Goal: Task Accomplishment & Management: Complete application form

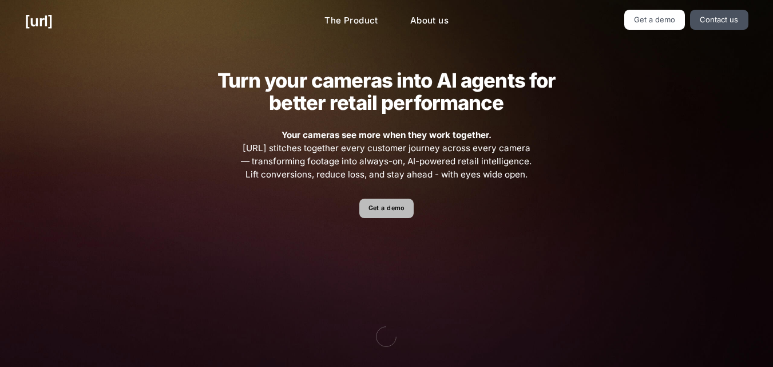
click at [378, 202] on link "Get a demo" at bounding box center [386, 208] width 54 height 20
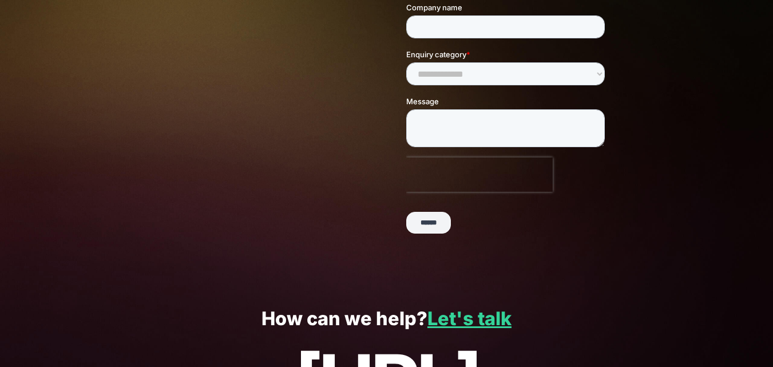
scroll to position [216, 0]
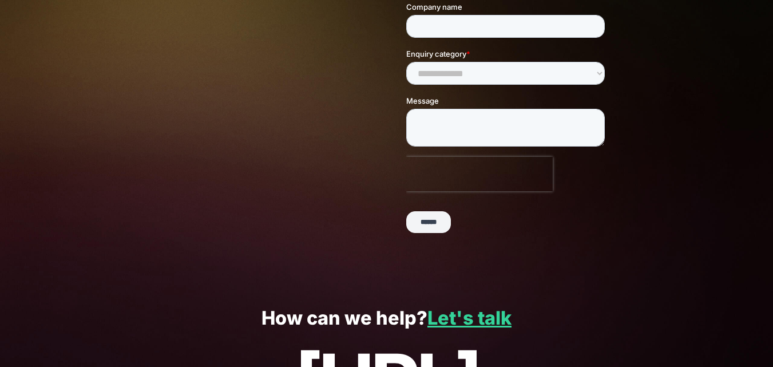
click at [439, 213] on input "******" at bounding box center [428, 223] width 45 height 22
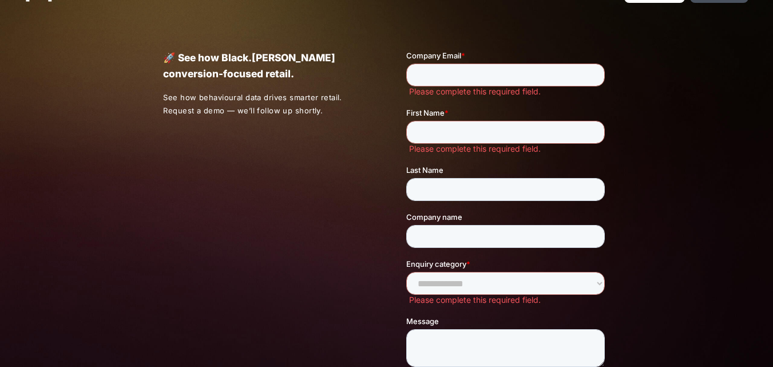
scroll to position [11, 0]
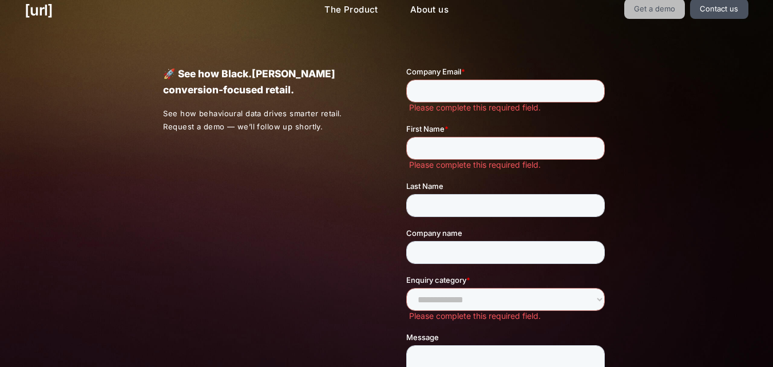
click at [660, 12] on link "Get a demo" at bounding box center [654, 9] width 61 height 20
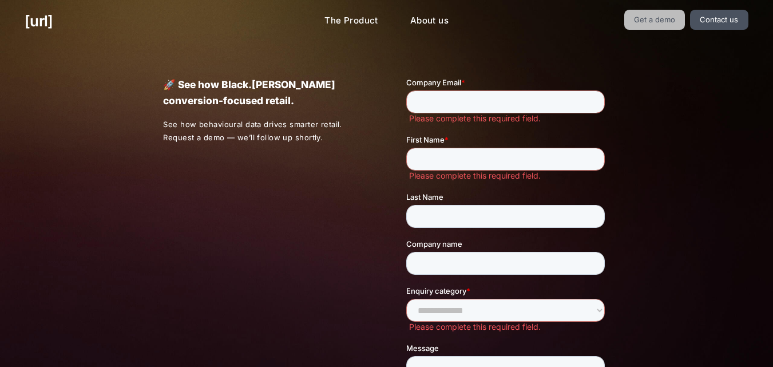
click at [660, 12] on link "Get a demo" at bounding box center [654, 20] width 61 height 20
